Goal: Task Accomplishment & Management: Use online tool/utility

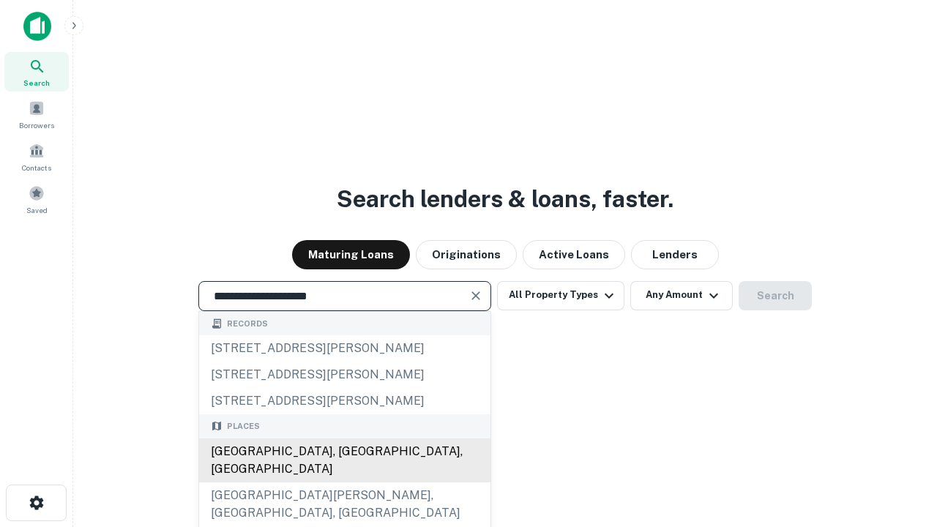
click at [344, 483] on div "Santa Monica, CA, USA" at bounding box center [344, 461] width 291 height 44
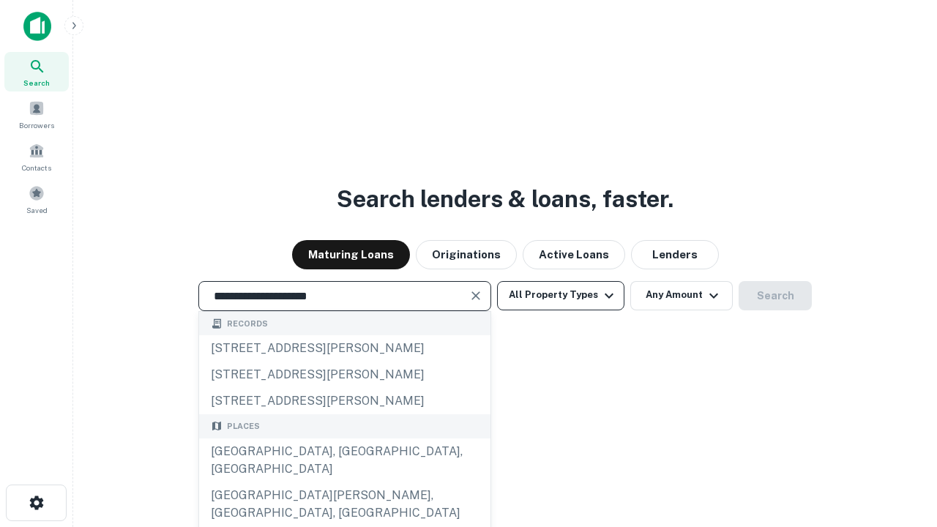
type input "**********"
click at [561, 295] on button "All Property Types" at bounding box center [560, 295] width 127 height 29
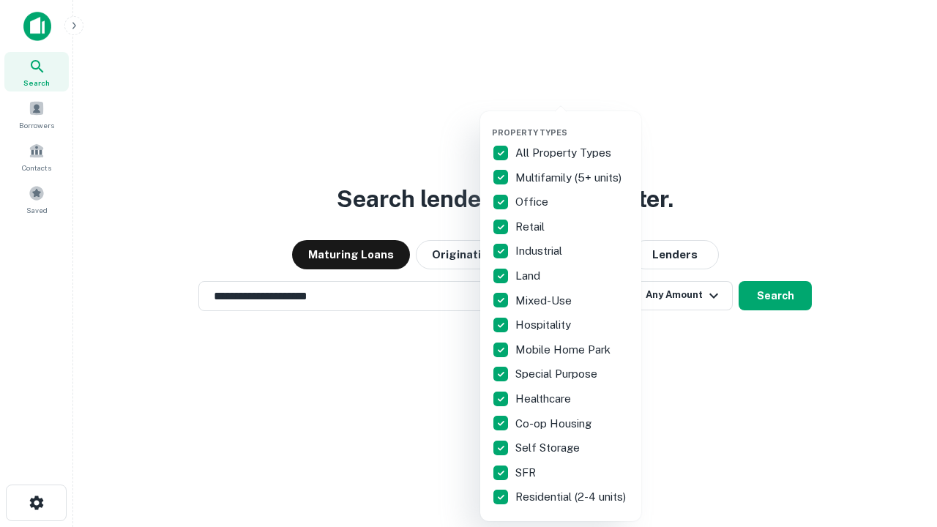
click at [573, 123] on button "button" at bounding box center [572, 123] width 161 height 1
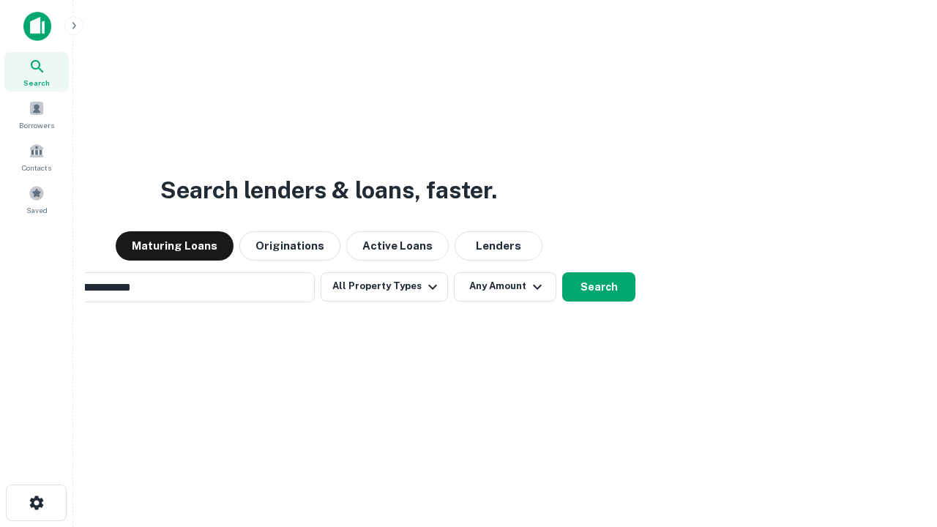
scroll to position [23, 0]
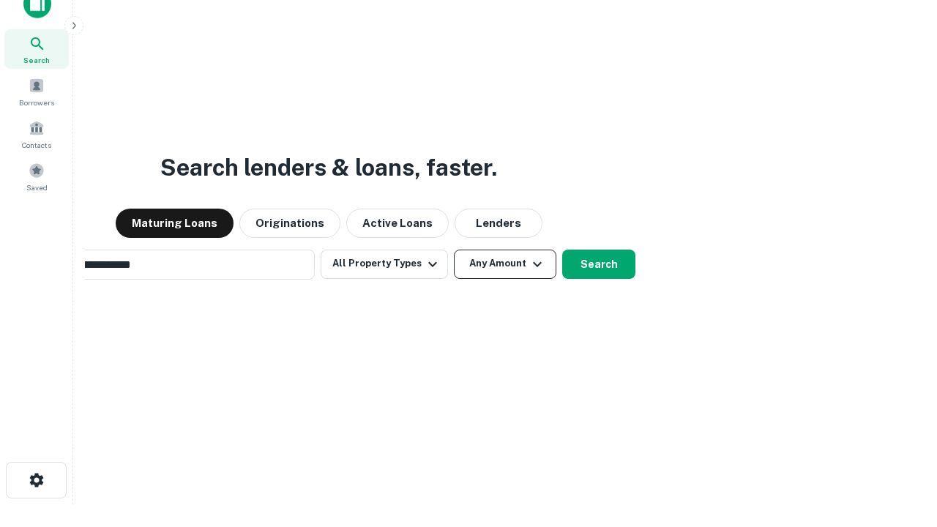
click at [454, 250] on button "Any Amount" at bounding box center [505, 264] width 103 height 29
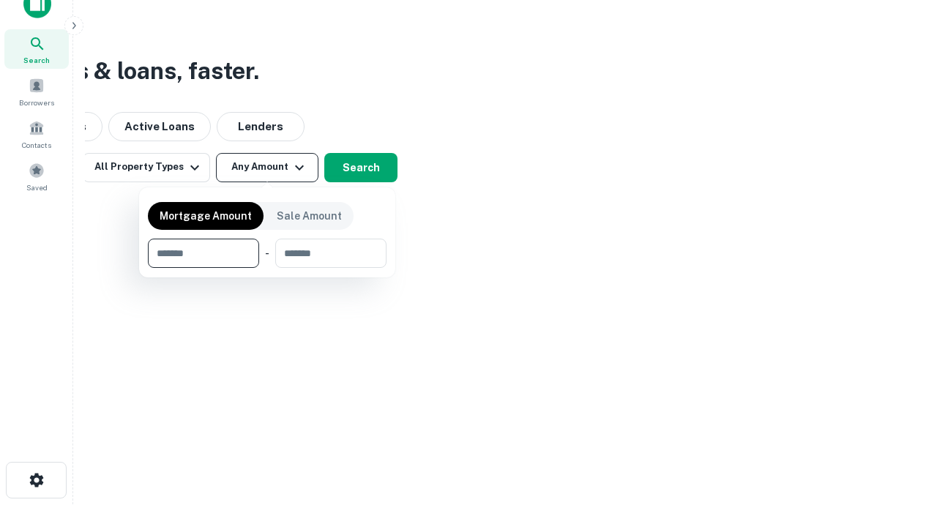
scroll to position [23, 0]
type input "*******"
click at [267, 268] on button "button" at bounding box center [267, 268] width 239 height 1
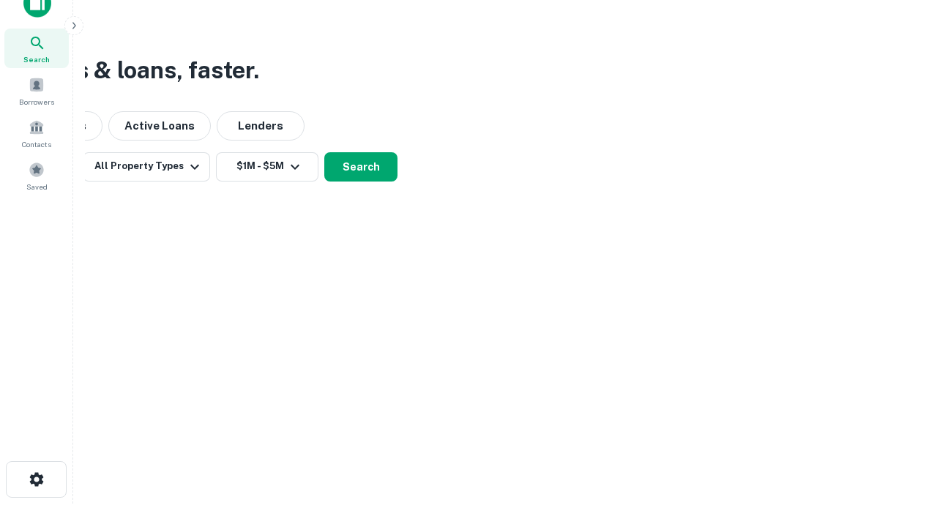
scroll to position [9, 270]
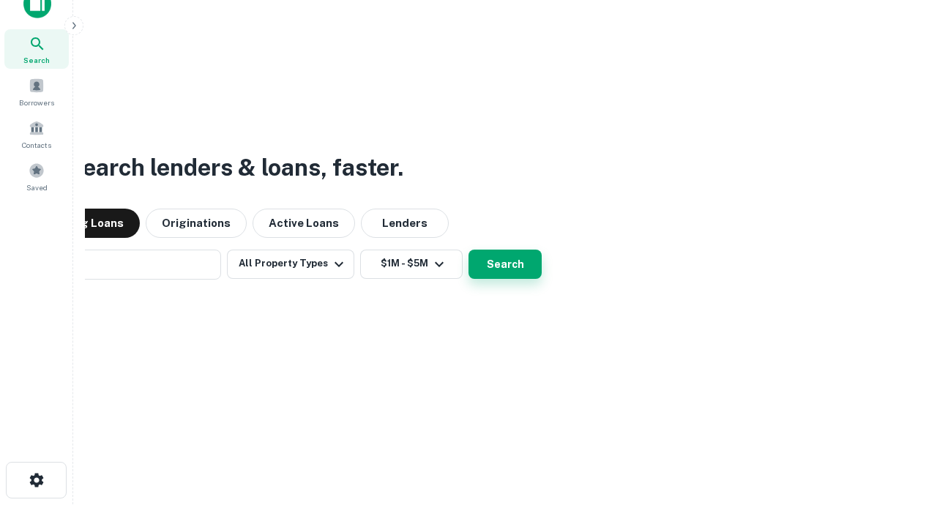
click at [469, 250] on button "Search" at bounding box center [505, 264] width 73 height 29
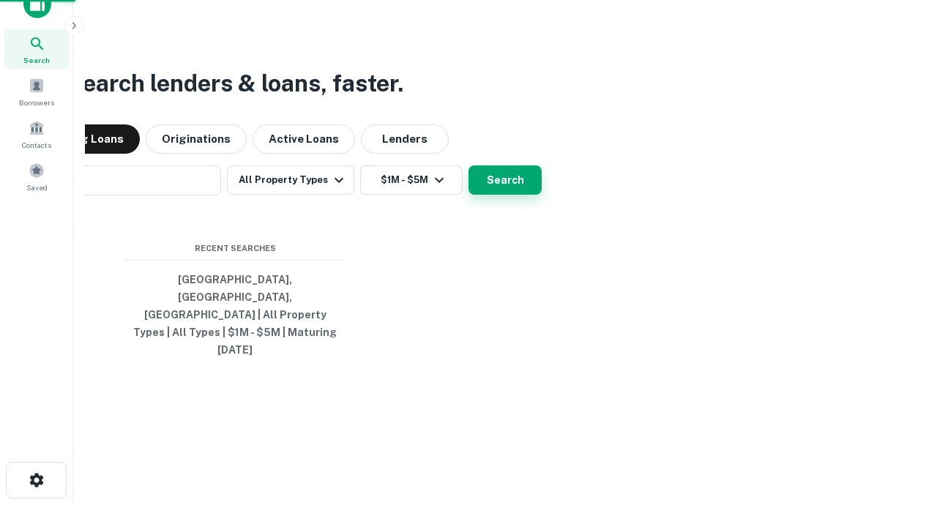
scroll to position [39, 414]
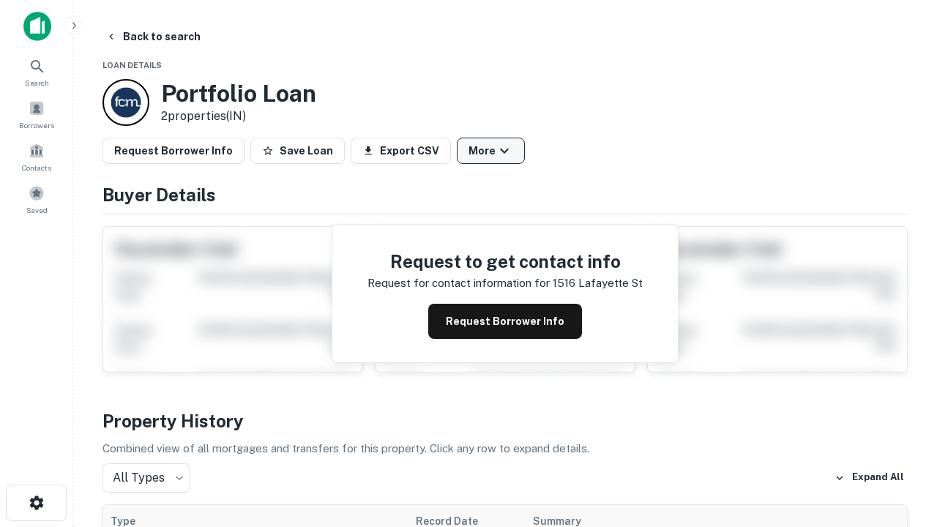
click at [491, 151] on button "More" at bounding box center [491, 151] width 68 height 26
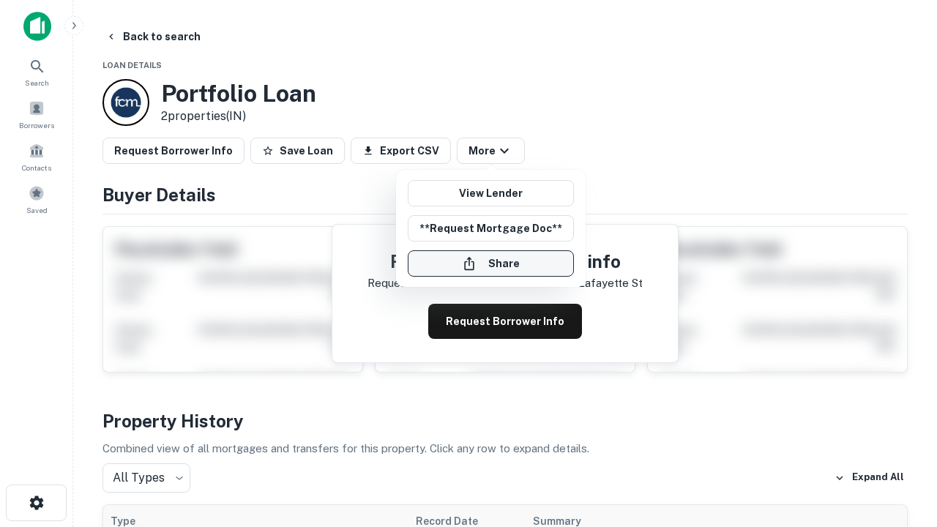
click at [491, 264] on button "Share" at bounding box center [491, 263] width 166 height 26
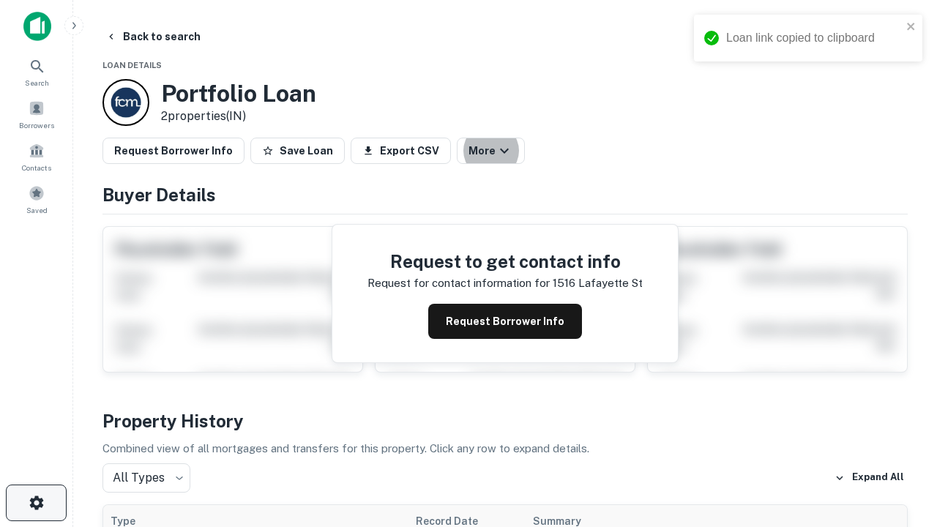
click at [36, 503] on icon "button" at bounding box center [37, 503] width 18 height 18
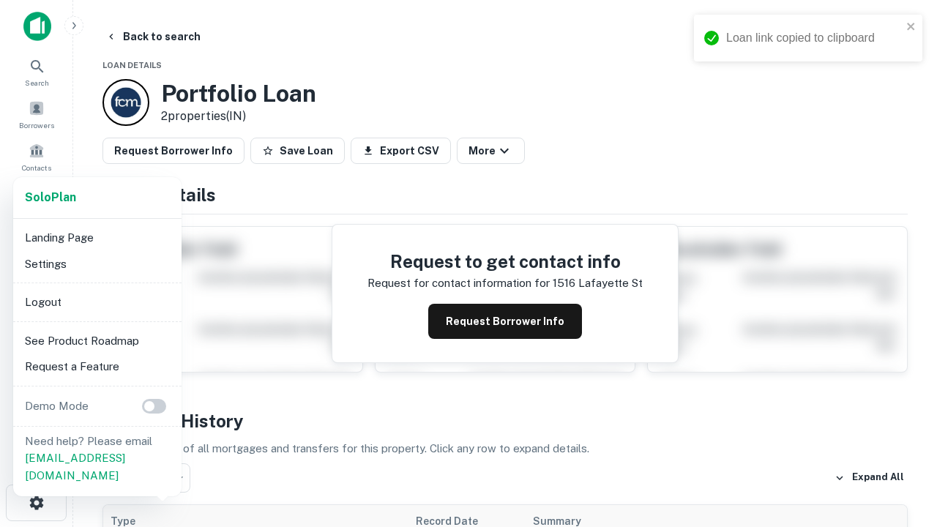
click at [97, 302] on li "Logout" at bounding box center [97, 302] width 157 height 26
